Goal: Task Accomplishment & Management: Manage account settings

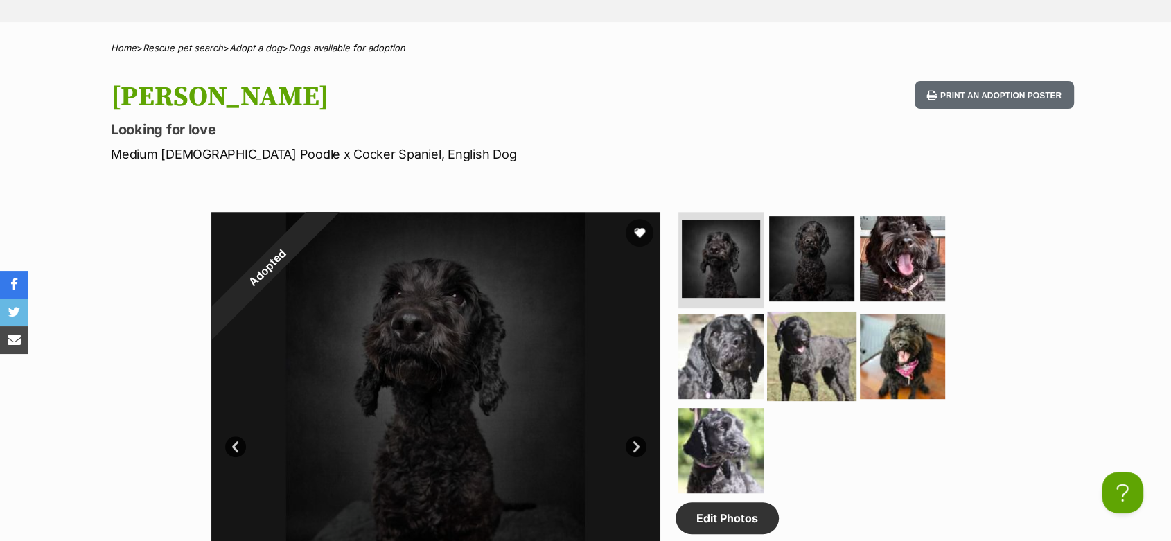
scroll to position [770, 0]
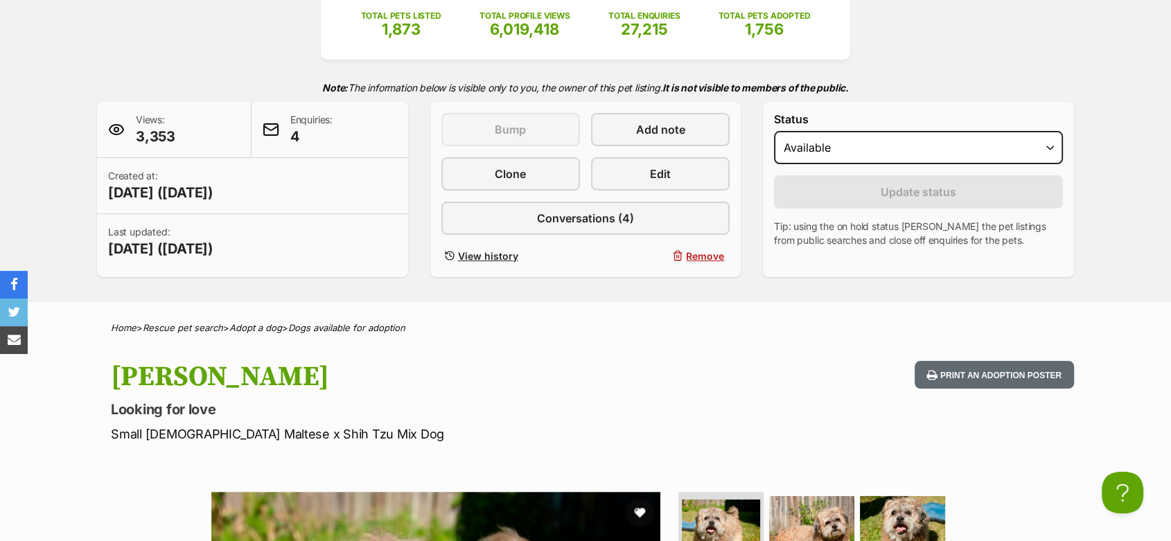
scroll to position [231, 0]
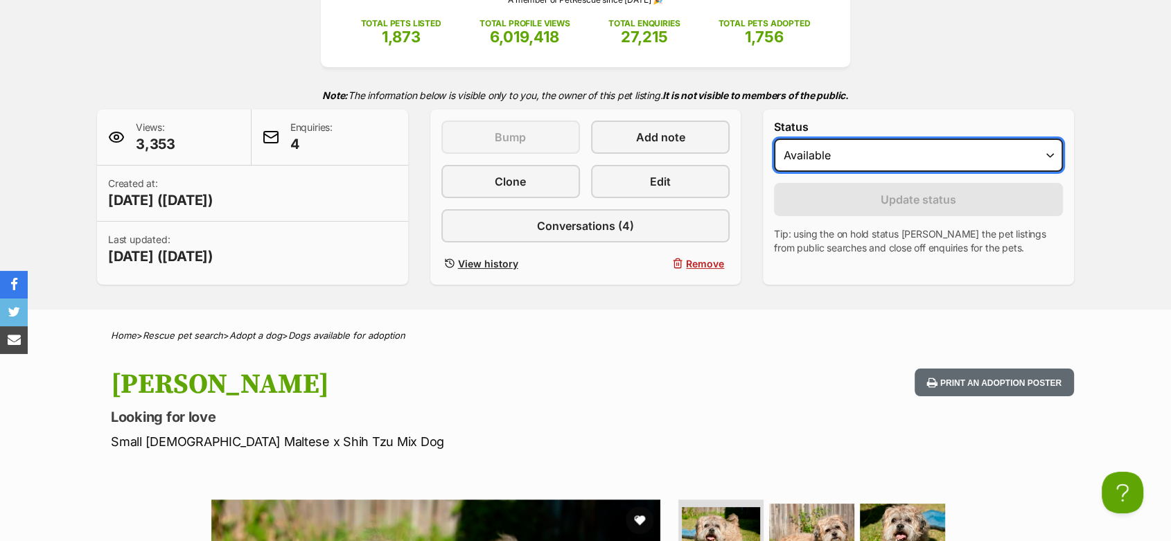
drag, startPoint x: 802, startPoint y: 157, endPoint x: 804, endPoint y: 169, distance: 12.0
click at [802, 159] on select "Draft - not available as listing has enquires Available On hold Adopted" at bounding box center [918, 155] width 289 height 33
select select "on_hold"
click at [774, 139] on select "Draft - not available as listing has enquires Available On hold Adopted" at bounding box center [918, 155] width 289 height 33
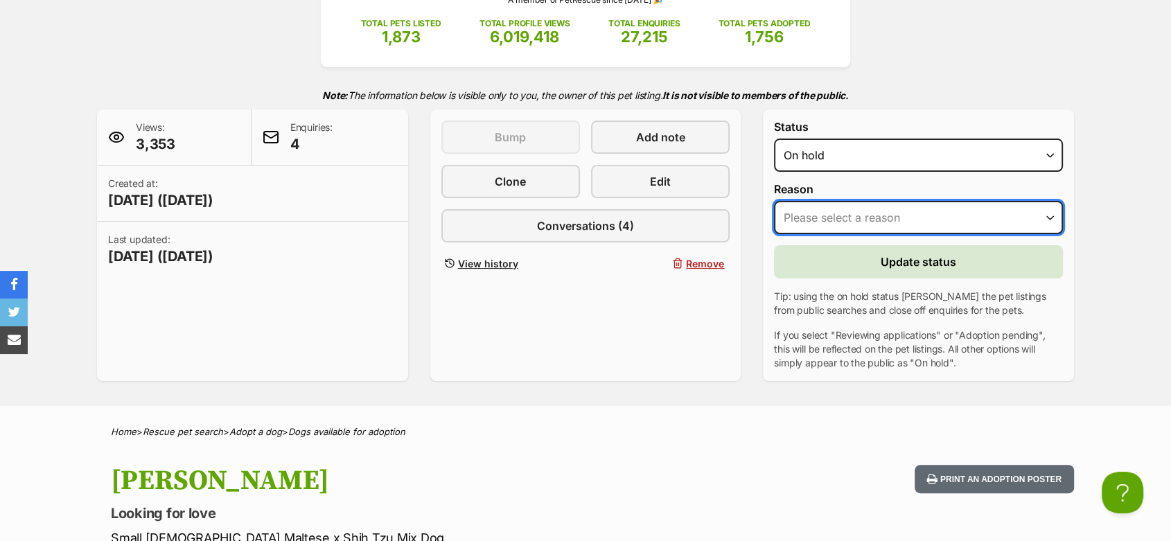
drag, startPoint x: 810, startPoint y: 220, endPoint x: 813, endPoint y: 231, distance: 11.4
click at [811, 223] on select "Please select a reason Medical reasons Reviewing applications Adoption pending …" at bounding box center [918, 217] width 289 height 33
select select "reviewing_applications"
click at [774, 202] on select "Please select a reason Medical reasons Reviewing applications Adoption pending …" at bounding box center [918, 217] width 289 height 33
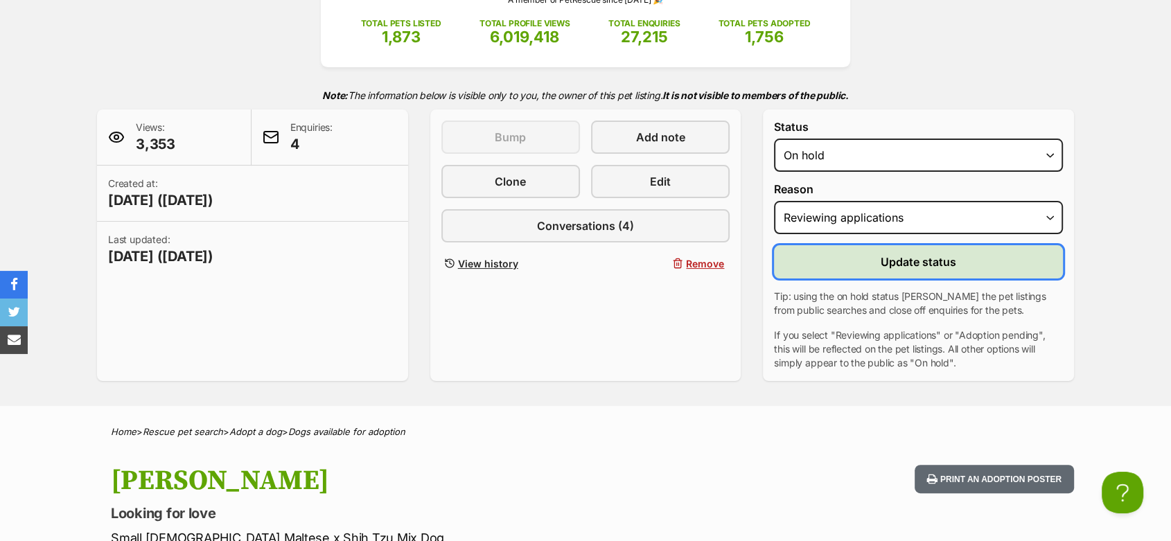
click at [891, 265] on span "Update status" at bounding box center [919, 262] width 76 height 17
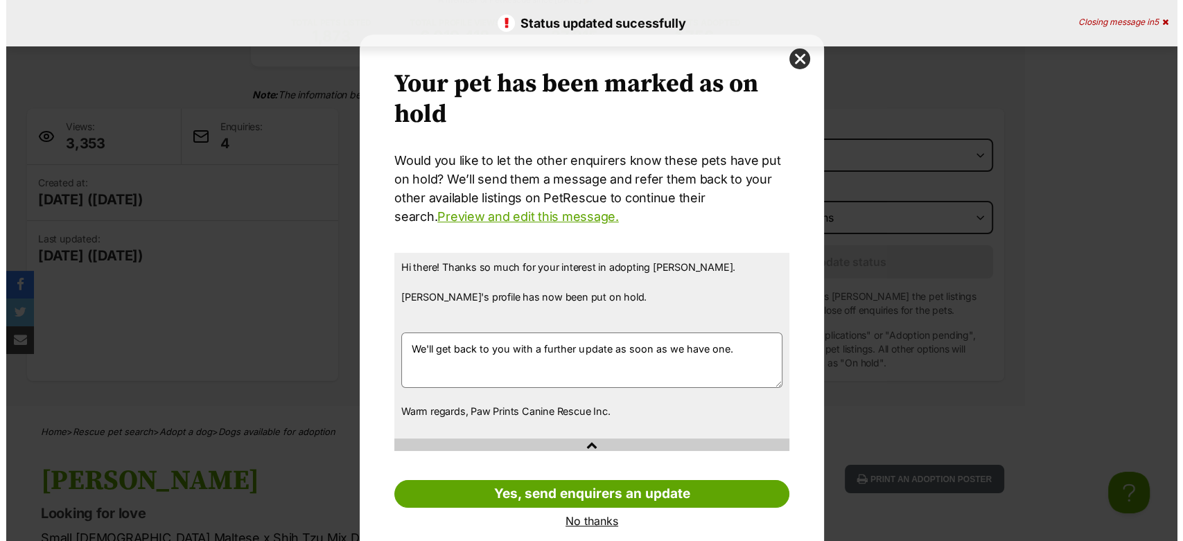
scroll to position [0, 0]
